Goal: Information Seeking & Learning: Learn about a topic

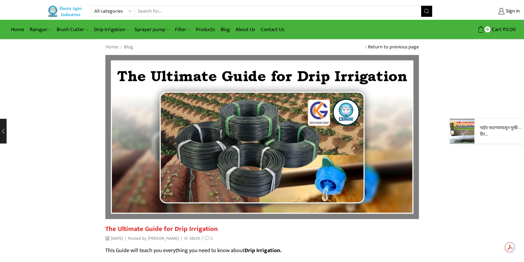
click at [522, 133] on div "पाईप फाटण्यापासून मुक्ती – हिर..." at bounding box center [483, 131] width 81 height 25
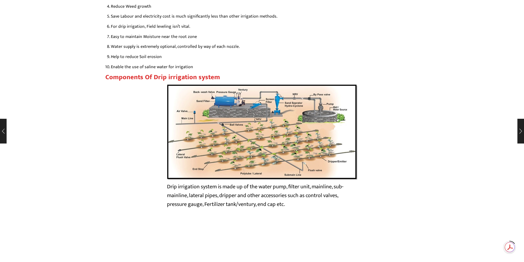
scroll to position [880, 0]
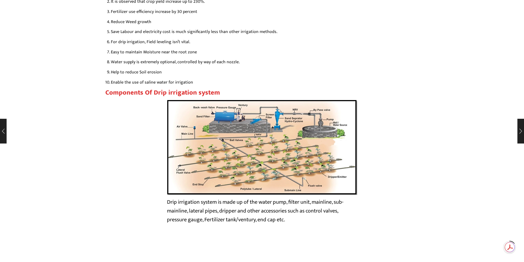
click at [278, 158] on img at bounding box center [262, 147] width 190 height 95
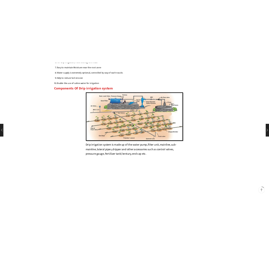
scroll to position [880, 0]
